Goal: Information Seeking & Learning: Find specific fact

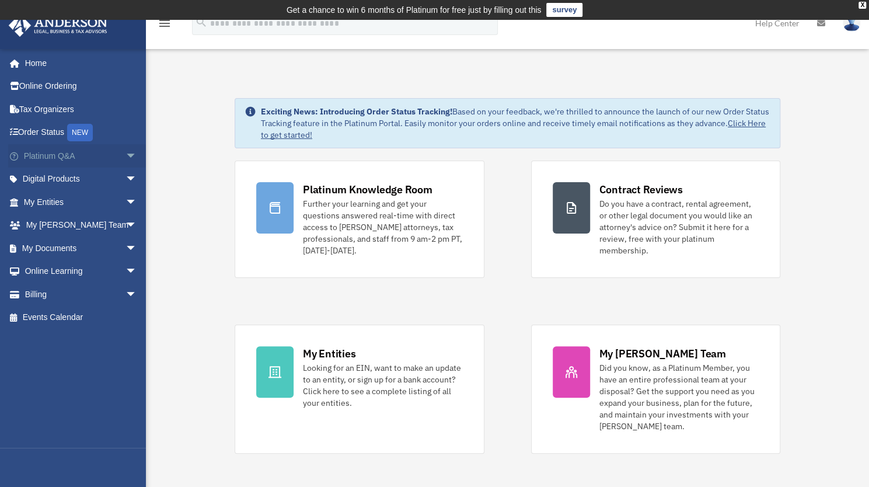
click at [71, 162] on link "Platinum Q&A arrow_drop_down" at bounding box center [81, 155] width 147 height 23
click at [126, 155] on span "arrow_drop_down" at bounding box center [137, 156] width 23 height 24
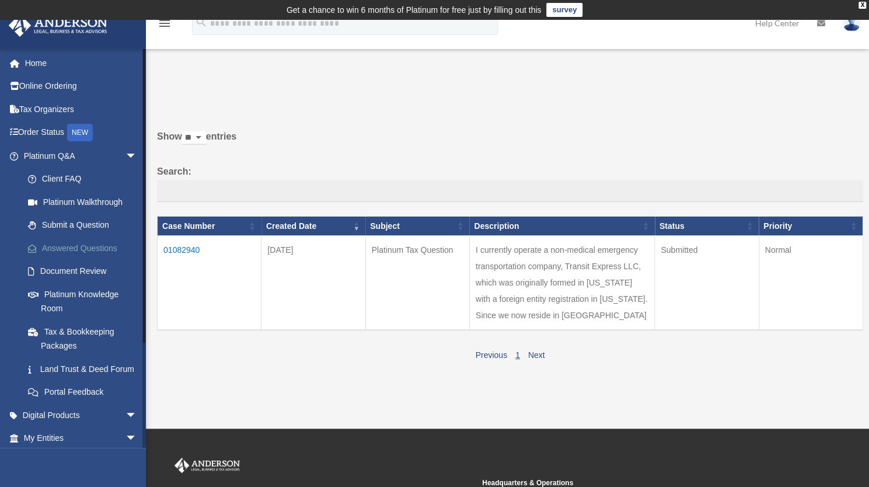
click at [87, 246] on link "Answered Questions" at bounding box center [85, 247] width 138 height 23
click at [88, 246] on link "Answered Questions" at bounding box center [85, 247] width 138 height 23
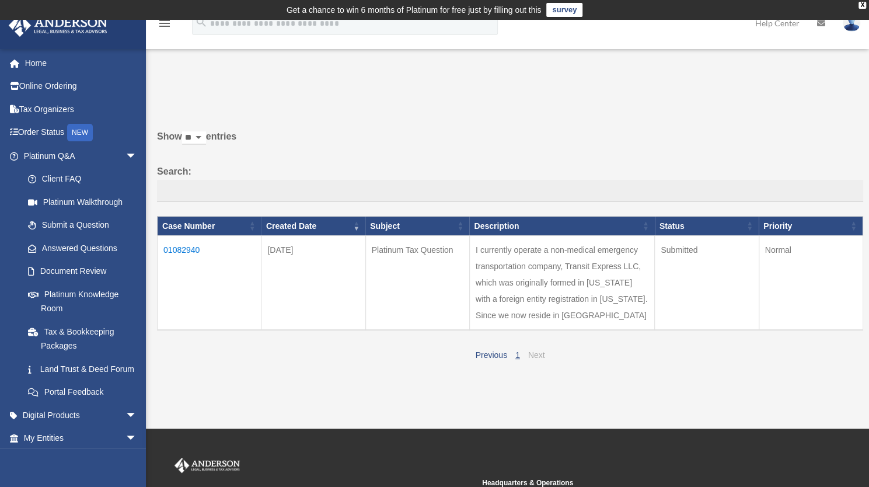
click at [534, 360] on link "Next" at bounding box center [536, 354] width 17 height 9
click at [535, 360] on link "Next" at bounding box center [536, 354] width 17 height 9
click at [95, 250] on link "Answered Questions" at bounding box center [85, 247] width 138 height 23
click at [191, 249] on td "01082940" at bounding box center [210, 283] width 104 height 95
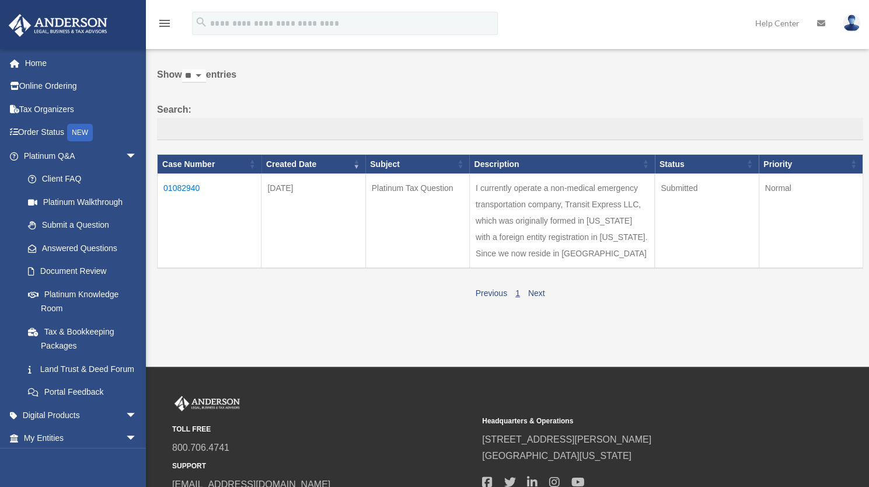
scroll to position [78, 0]
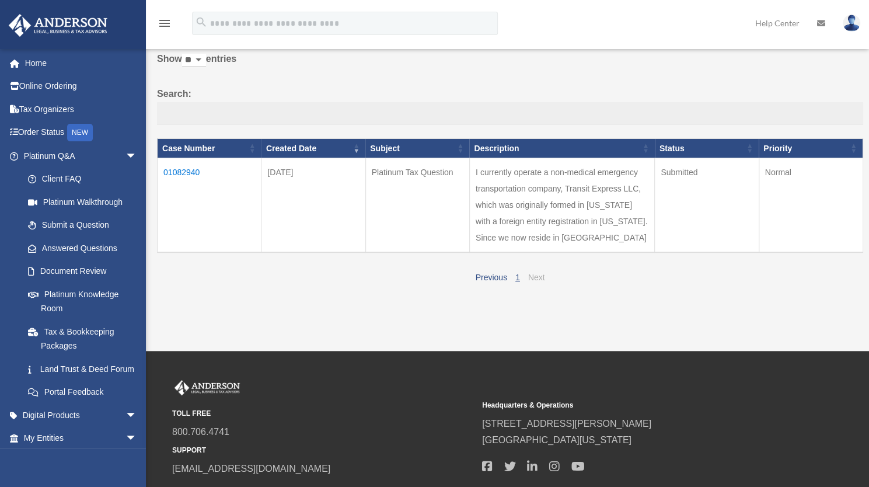
click at [539, 282] on link "Next" at bounding box center [536, 277] width 17 height 9
click at [101, 246] on link "Answered Questions" at bounding box center [85, 247] width 138 height 23
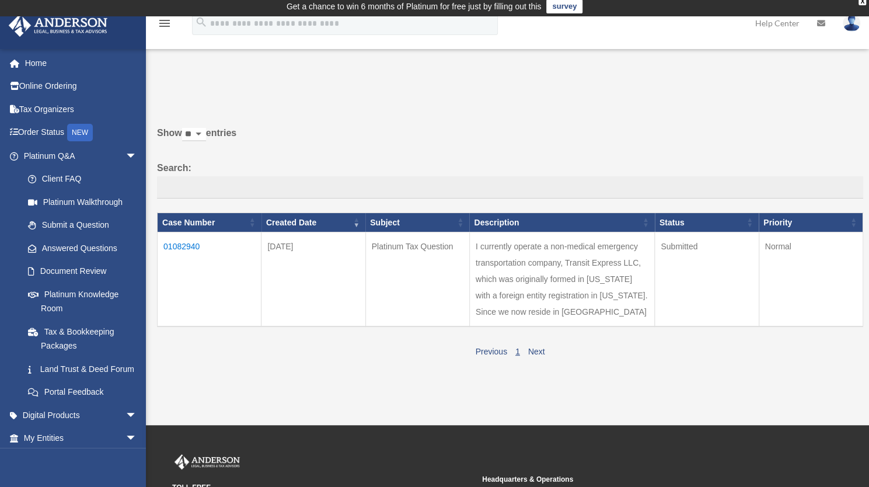
scroll to position [0, 0]
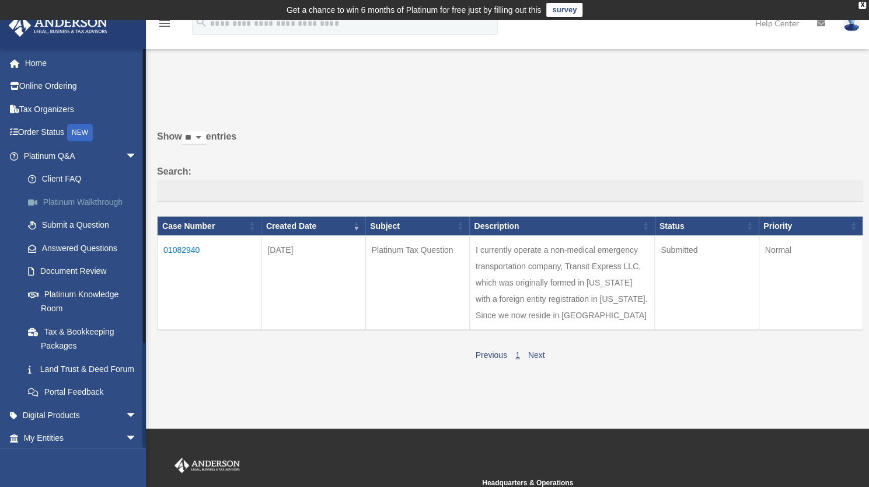
click at [76, 200] on link "Platinum Walkthrough" at bounding box center [85, 201] width 138 height 23
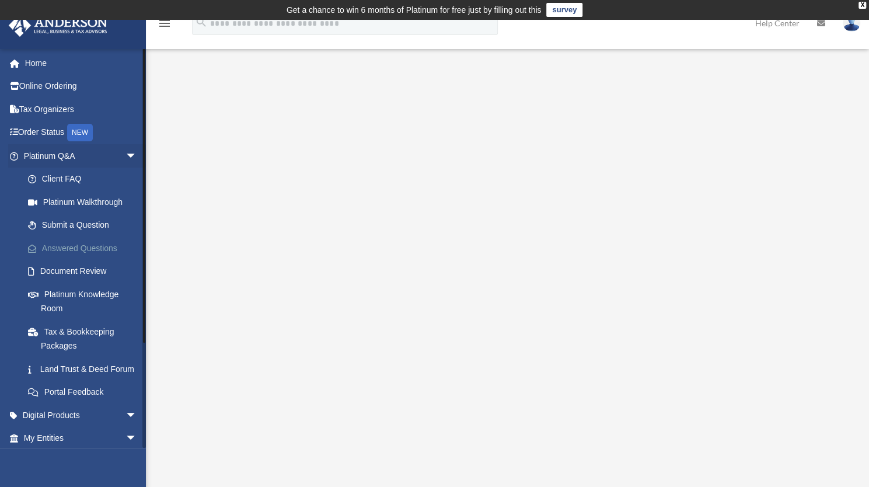
click at [79, 246] on link "Answered Questions" at bounding box center [85, 247] width 138 height 23
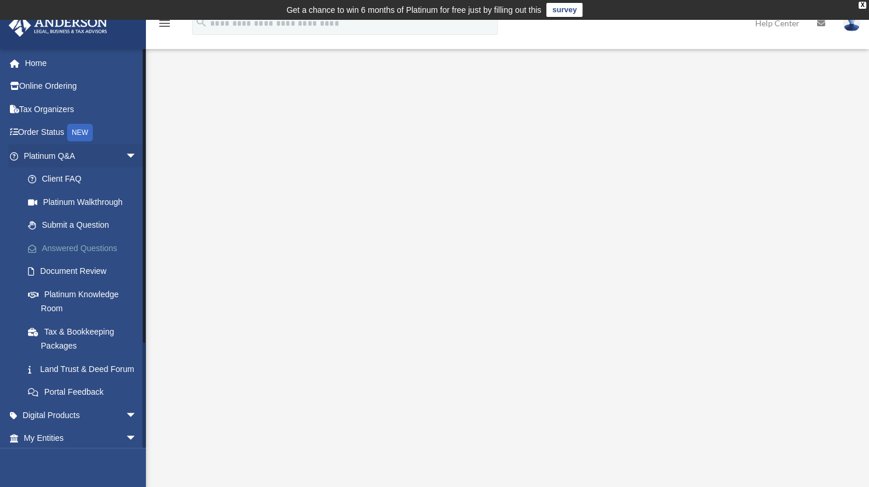
click at [79, 246] on link "Answered Questions" at bounding box center [85, 247] width 138 height 23
click at [64, 270] on link "Document Review" at bounding box center [85, 271] width 138 height 23
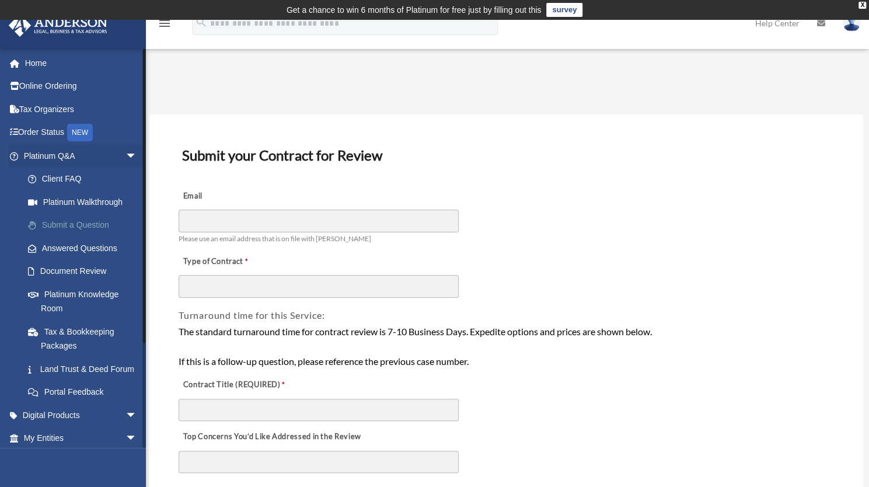
click at [73, 229] on link "Submit a Question" at bounding box center [85, 225] width 138 height 23
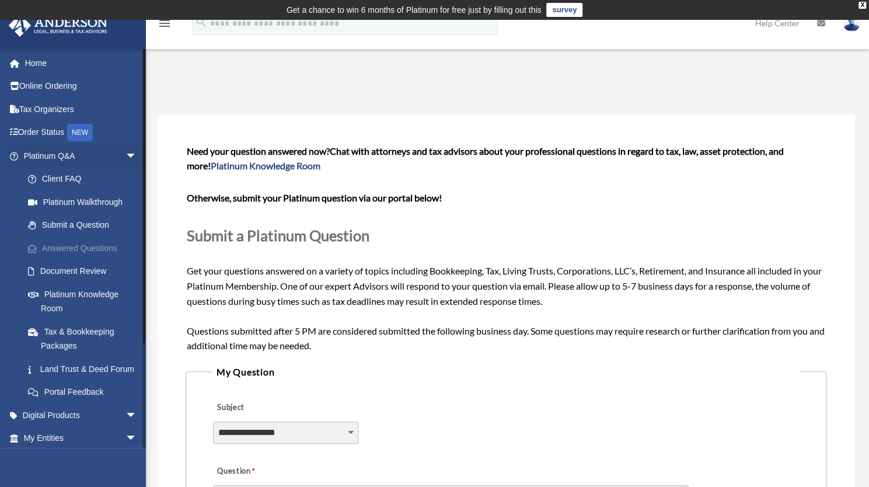
click at [78, 250] on link "Answered Questions" at bounding box center [85, 247] width 138 height 23
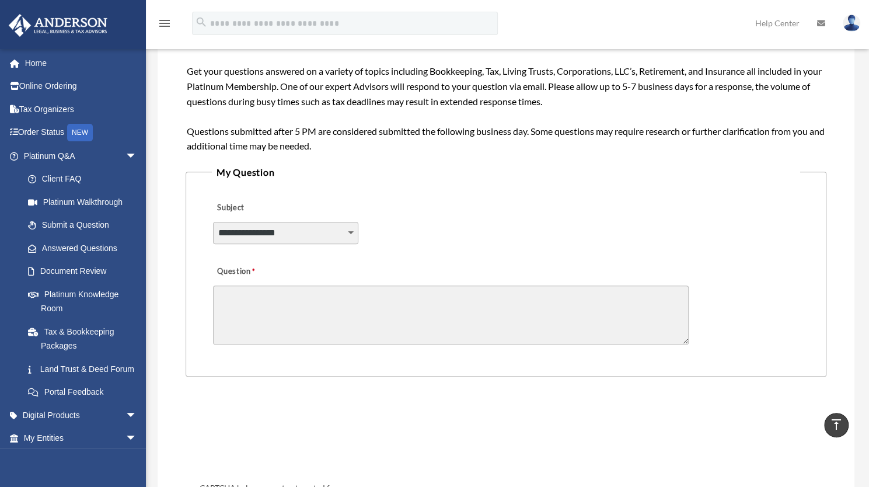
scroll to position [194, 0]
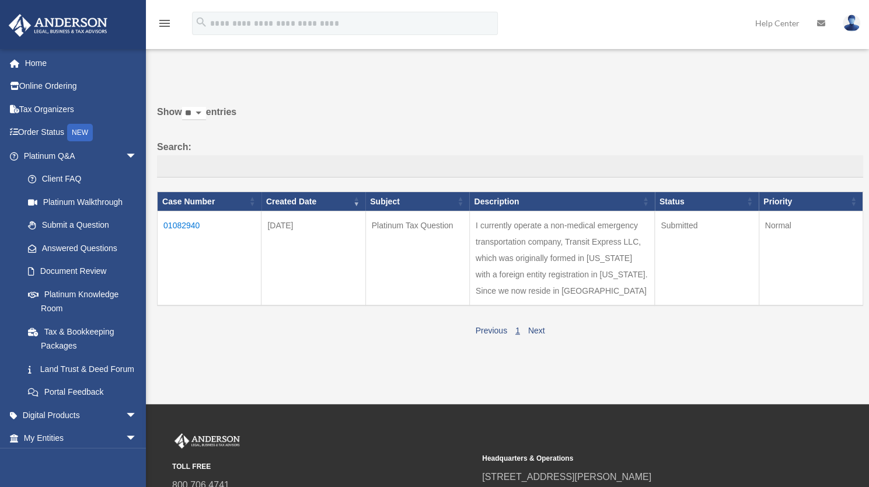
scroll to position [25, 0]
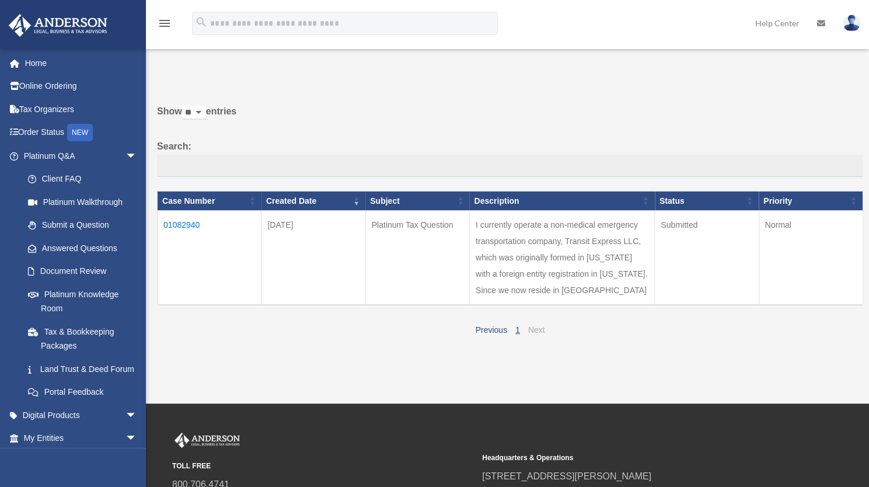
click at [538, 334] on link "Next" at bounding box center [536, 329] width 17 height 9
click at [184, 225] on td "01082940" at bounding box center [210, 258] width 104 height 95
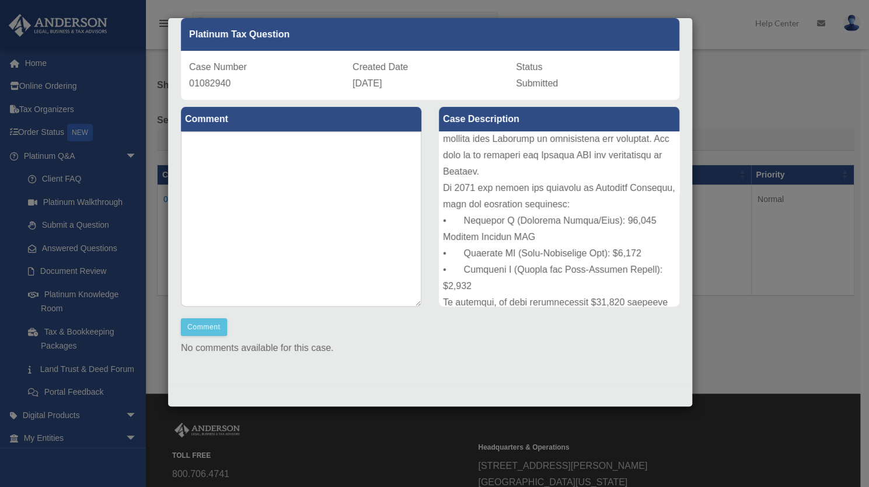
scroll to position [86, 0]
